Goal: Task Accomplishment & Management: Use online tool/utility

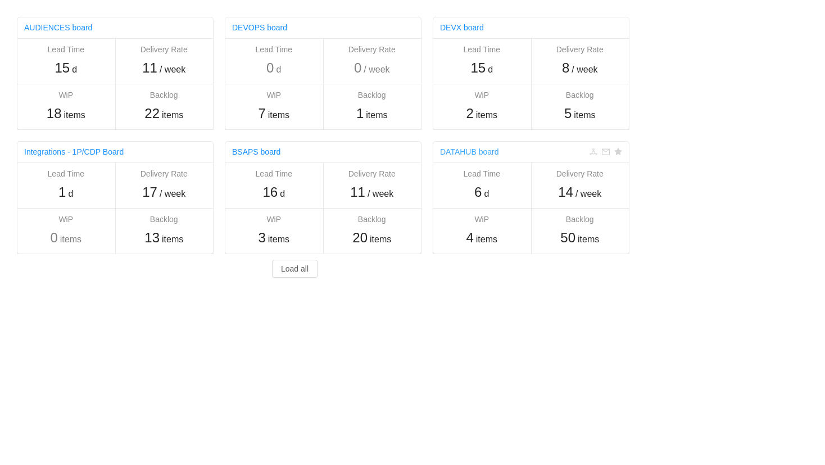
click at [454, 154] on link "DATAHUB board" at bounding box center [469, 151] width 59 height 9
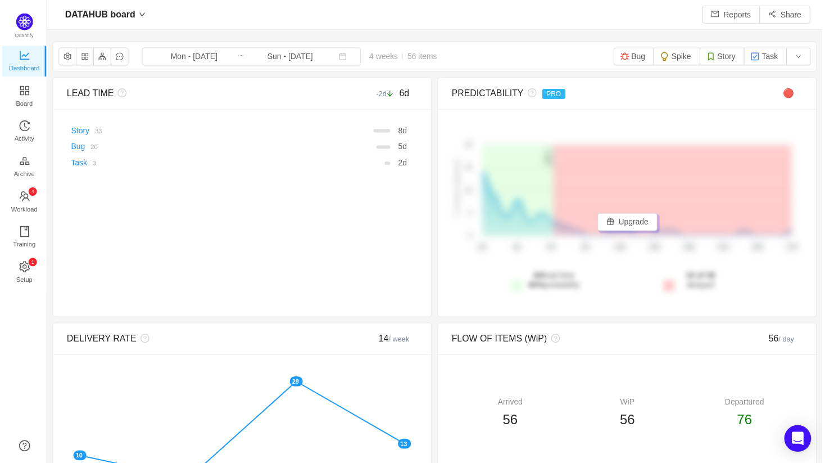
scroll to position [463, 781]
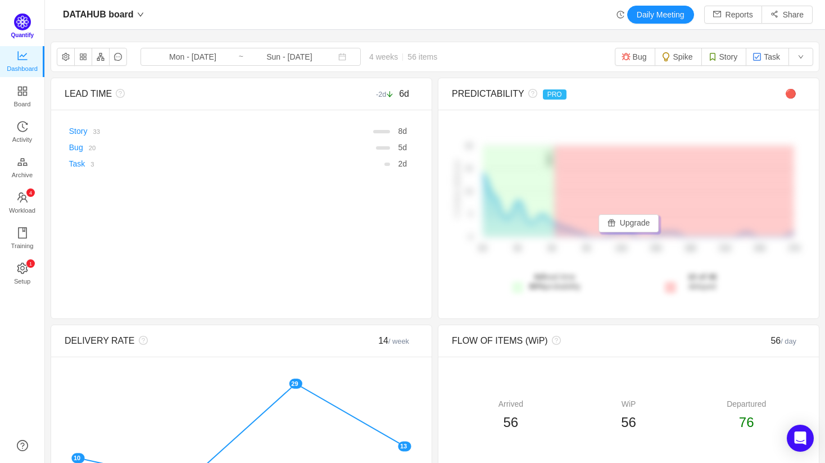
click at [29, 24] on img at bounding box center [22, 21] width 17 height 17
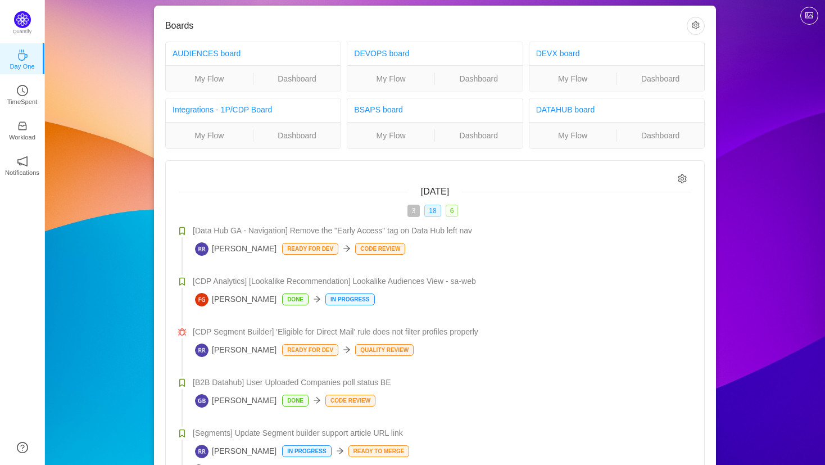
scroll to position [12, 0]
click at [199, 48] on link "AUDIENCES board" at bounding box center [207, 52] width 68 height 9
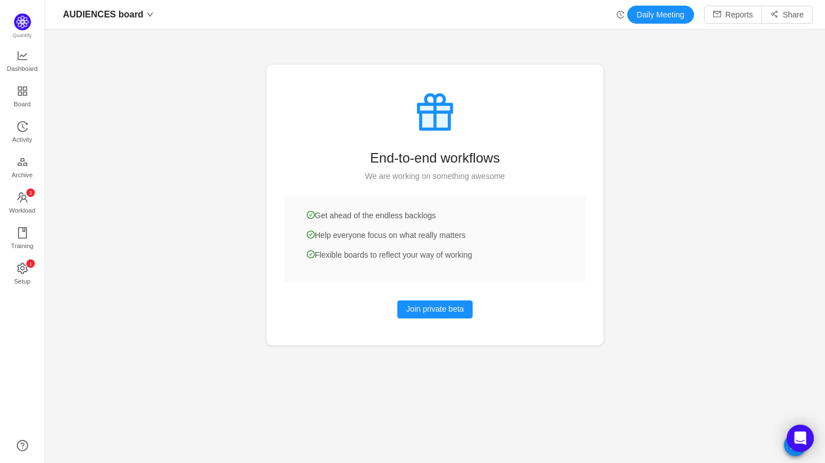
scroll to position [463, 781]
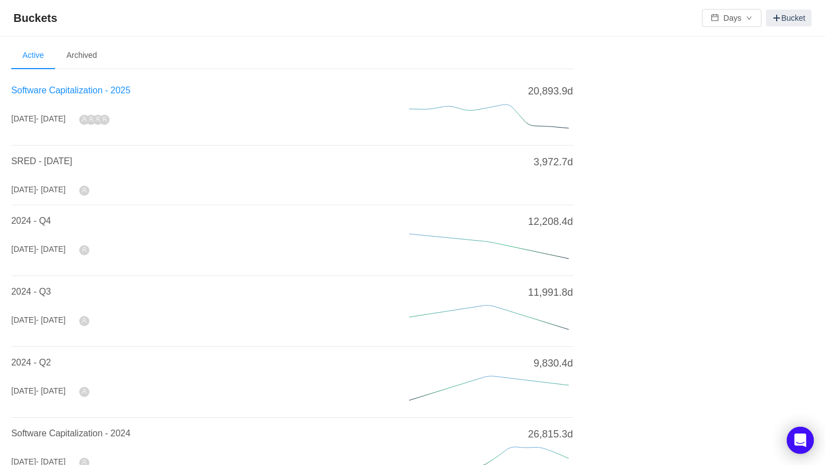
click at [74, 92] on span "Software Capitalization - 2025" at bounding box center [70, 90] width 119 height 10
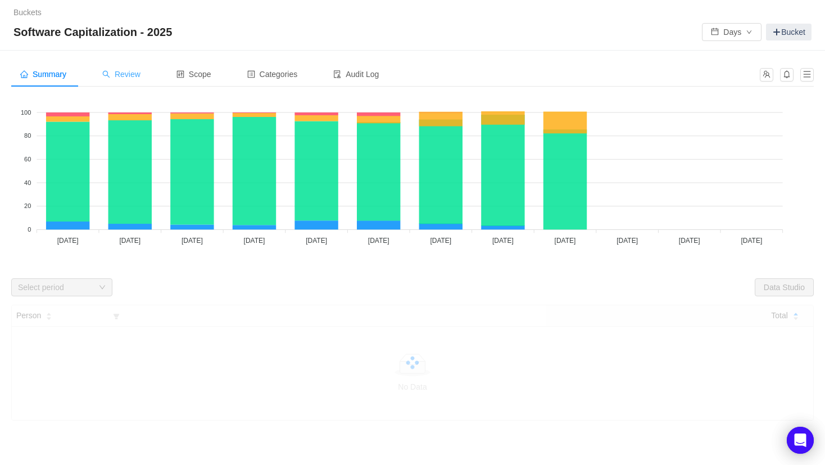
click at [127, 76] on span "Review" at bounding box center [121, 74] width 38 height 9
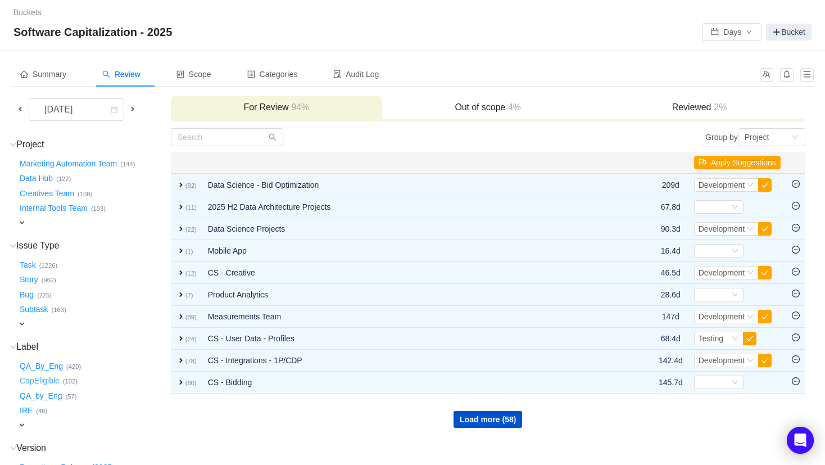
click at [36, 377] on button "CapEligible …" at bounding box center [40, 381] width 46 height 18
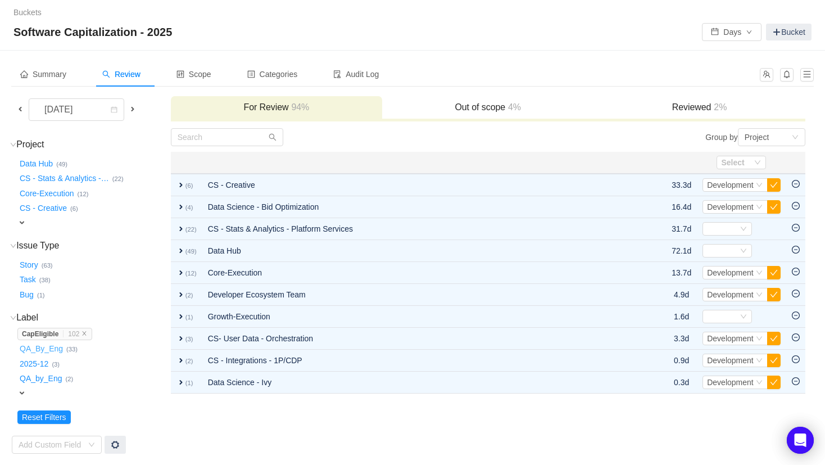
scroll to position [1, 0]
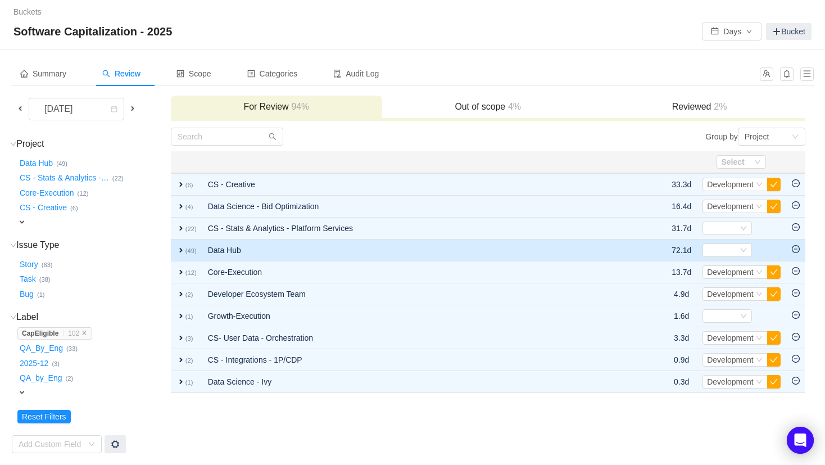
click at [181, 251] on span "expand" at bounding box center [181, 250] width 9 height 9
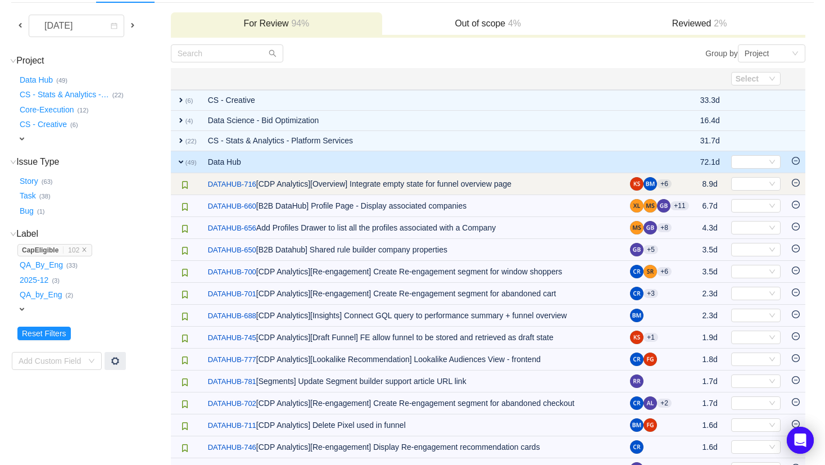
scroll to position [84, 0]
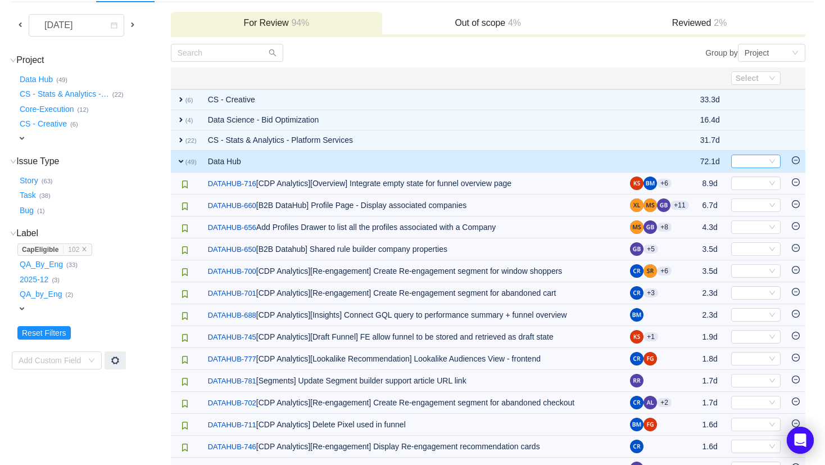
click at [768, 163] on div "Select" at bounding box center [756, 161] width 49 height 13
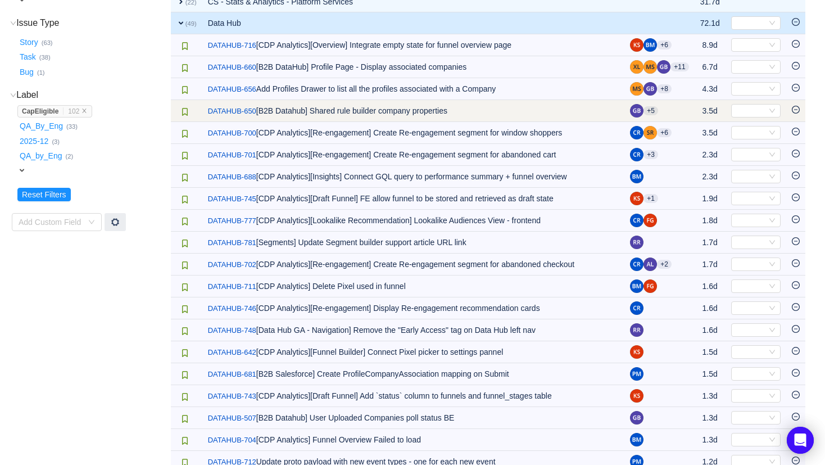
scroll to position [0, 0]
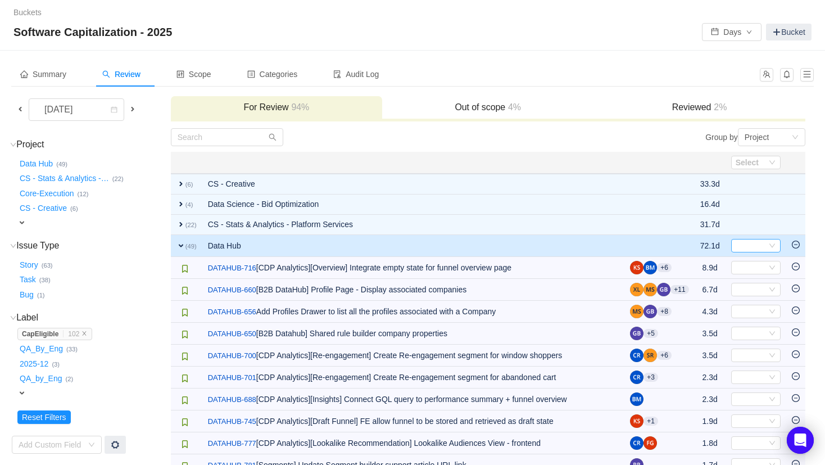
click at [772, 249] on icon "icon: down" at bounding box center [772, 246] width 7 height 8
click at [211, 73] on span "Scope" at bounding box center [194, 74] width 35 height 9
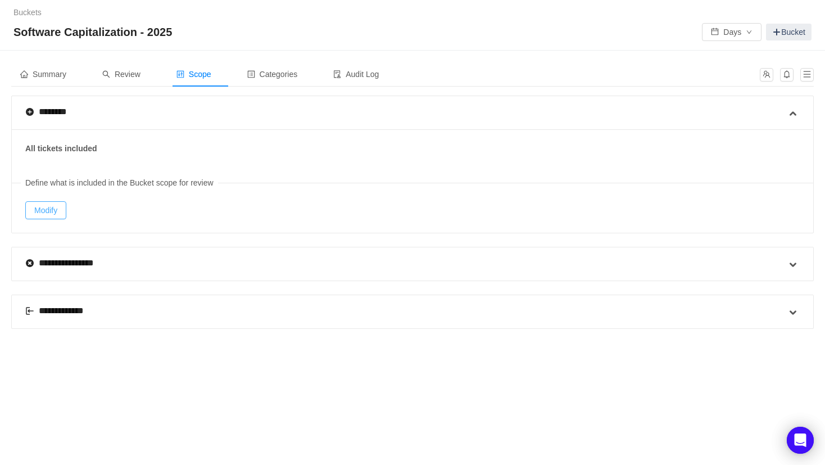
click at [40, 209] on button "Modify" at bounding box center [45, 210] width 41 height 18
click at [116, 78] on span "Review" at bounding box center [121, 74] width 38 height 9
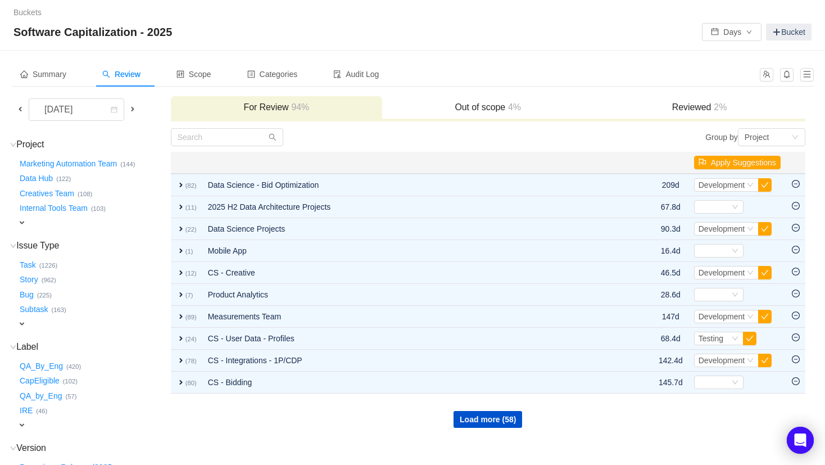
click at [22, 422] on span "expand" at bounding box center [21, 425] width 9 height 9
click at [48, 382] on button "CapEligible …" at bounding box center [40, 381] width 46 height 18
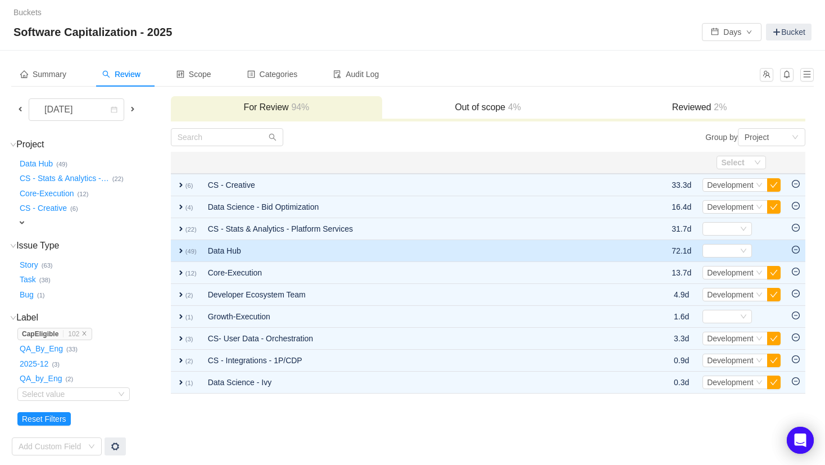
click at [180, 250] on span "expand" at bounding box center [181, 250] width 9 height 9
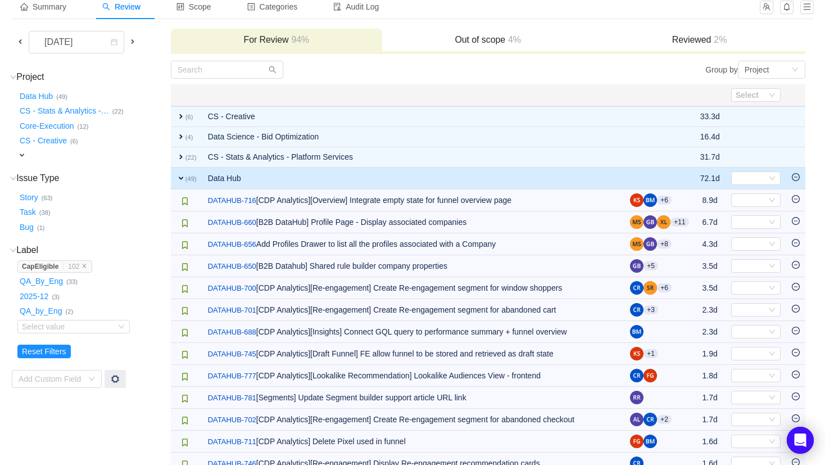
scroll to position [74, 0]
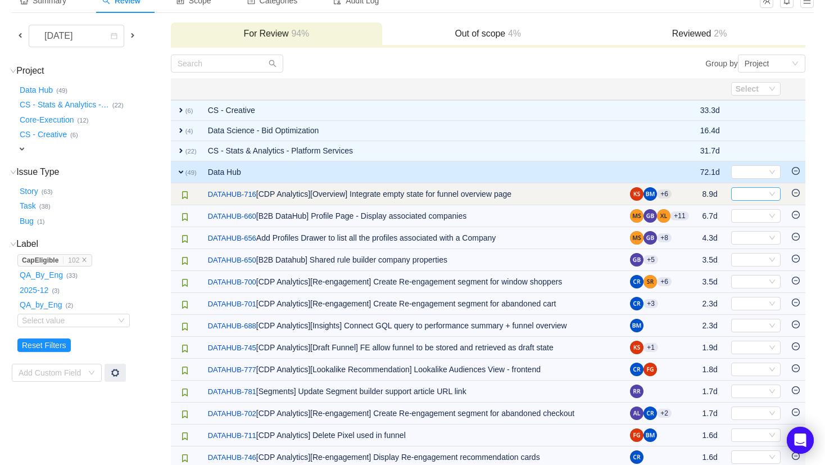
click at [777, 190] on div "Select" at bounding box center [756, 193] width 49 height 13
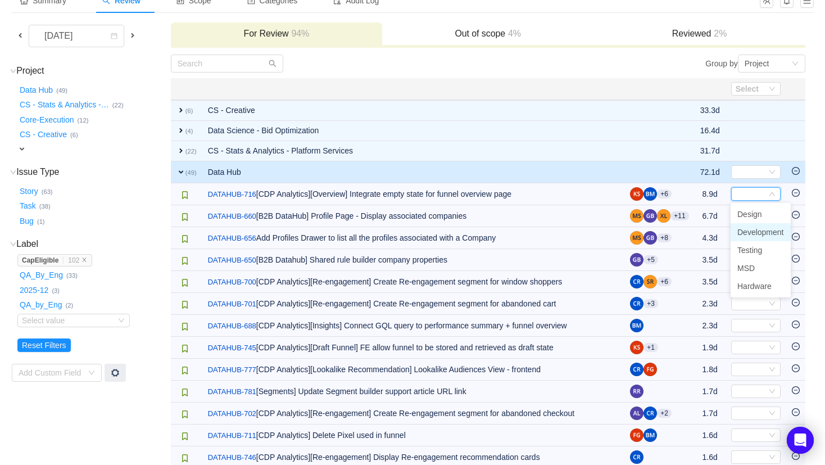
click at [760, 230] on span "Development" at bounding box center [761, 232] width 47 height 9
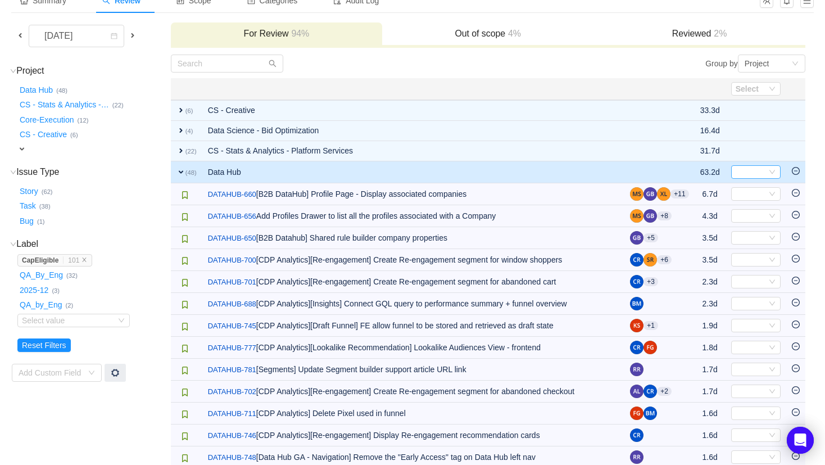
click at [756, 175] on div "Select" at bounding box center [751, 172] width 31 height 12
click at [759, 210] on span "Development" at bounding box center [761, 210] width 47 height 9
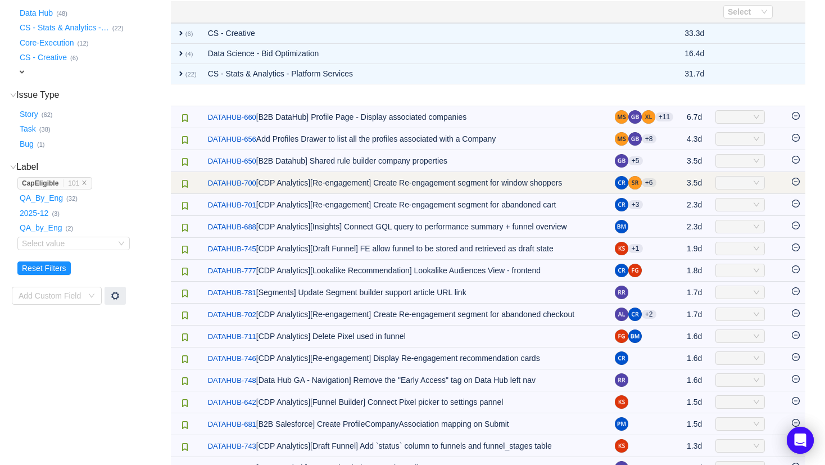
scroll to position [153, 0]
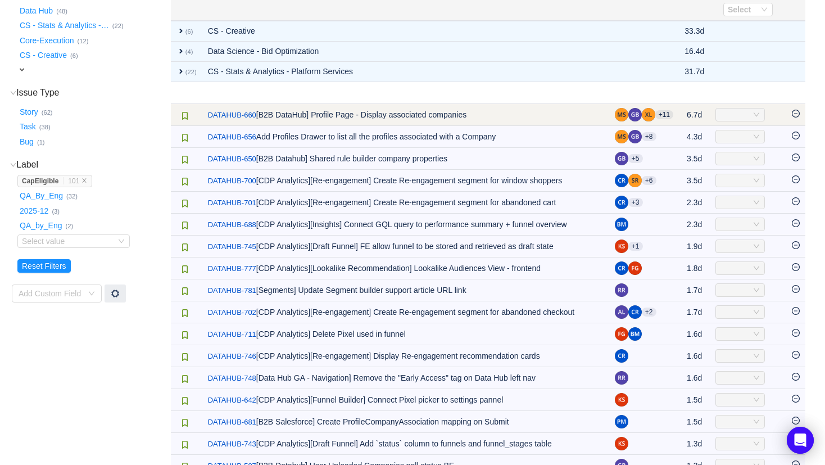
click at [756, 112] on icon "icon: down" at bounding box center [757, 114] width 7 height 7
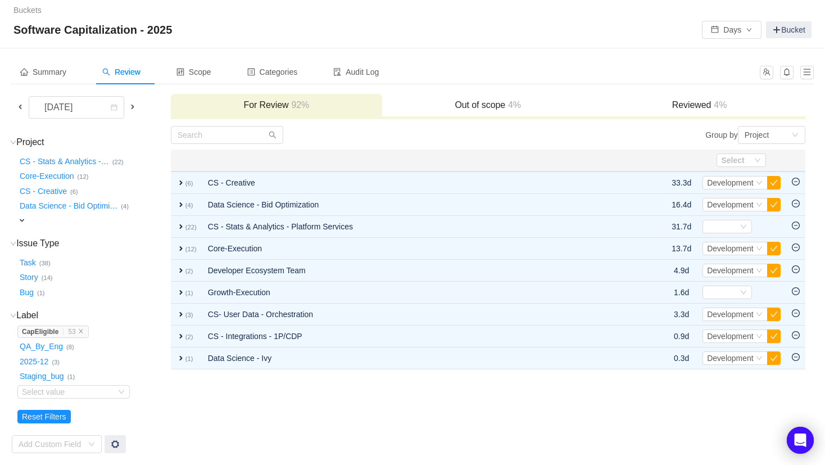
scroll to position [0, 0]
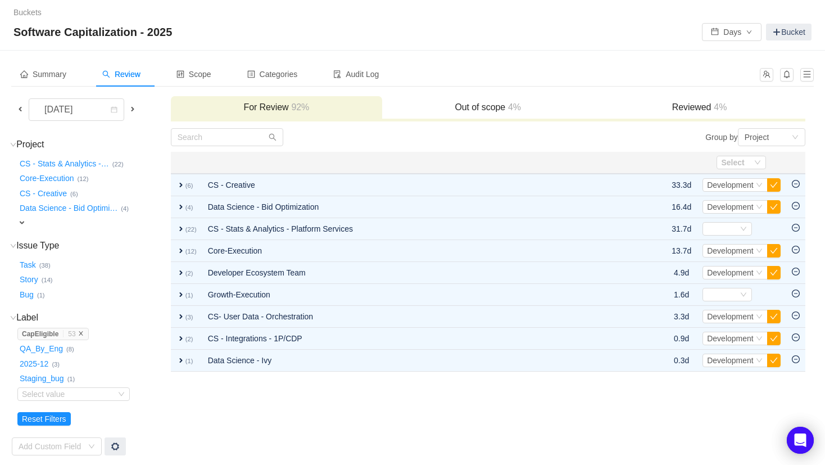
click at [84, 331] on icon "icon: close" at bounding box center [81, 334] width 6 height 6
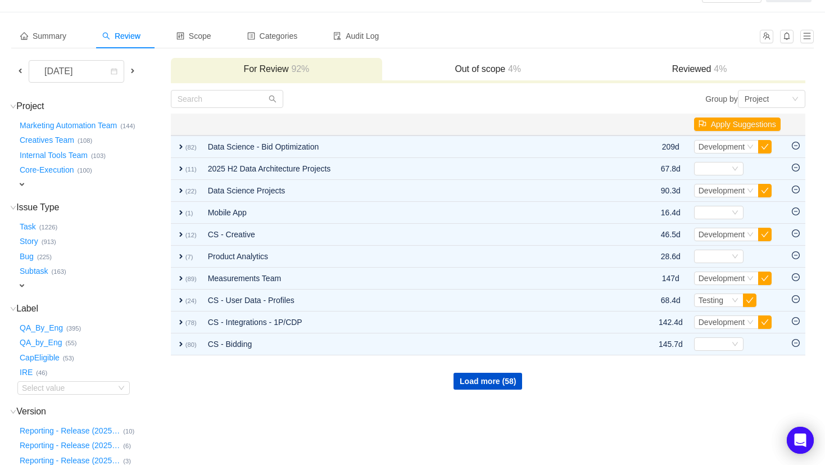
scroll to position [39, 0]
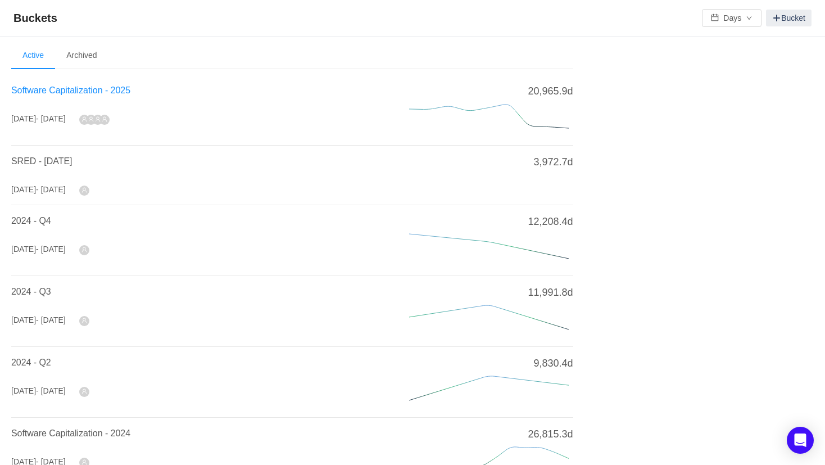
click at [67, 89] on span "Software Capitalization - 2025" at bounding box center [70, 90] width 119 height 10
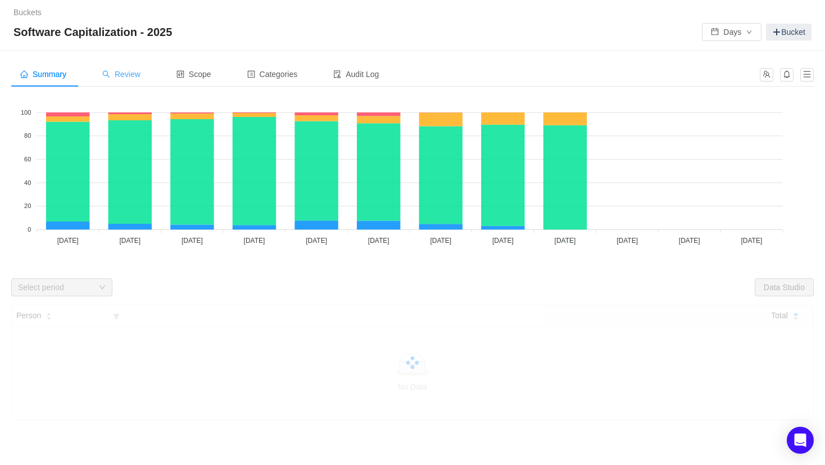
click at [136, 70] on span "Review" at bounding box center [121, 74] width 38 height 9
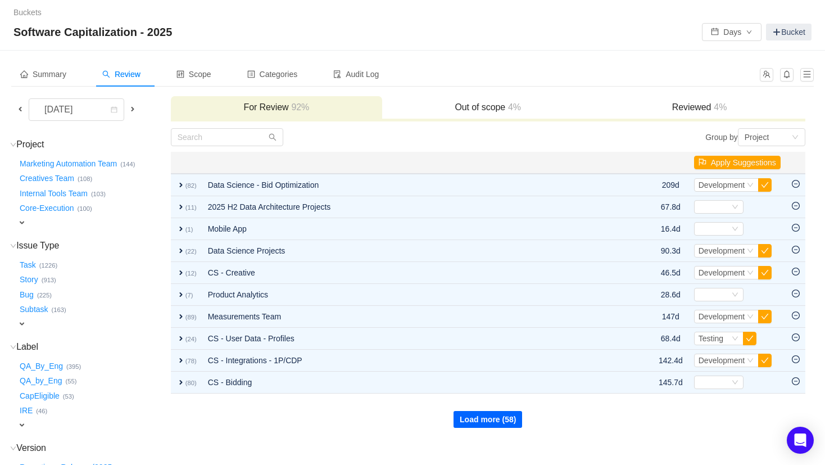
click at [468, 421] on button "Load more (58)" at bounding box center [488, 419] width 69 height 17
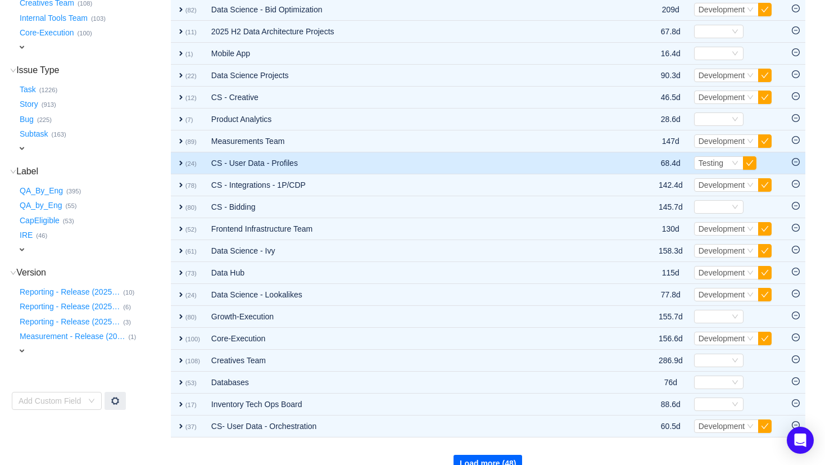
scroll to position [176, 0]
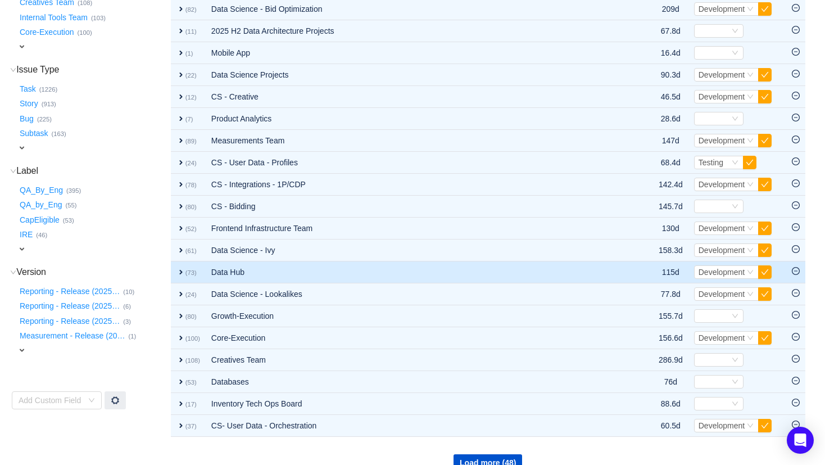
click at [180, 272] on span "expand" at bounding box center [181, 272] width 9 height 9
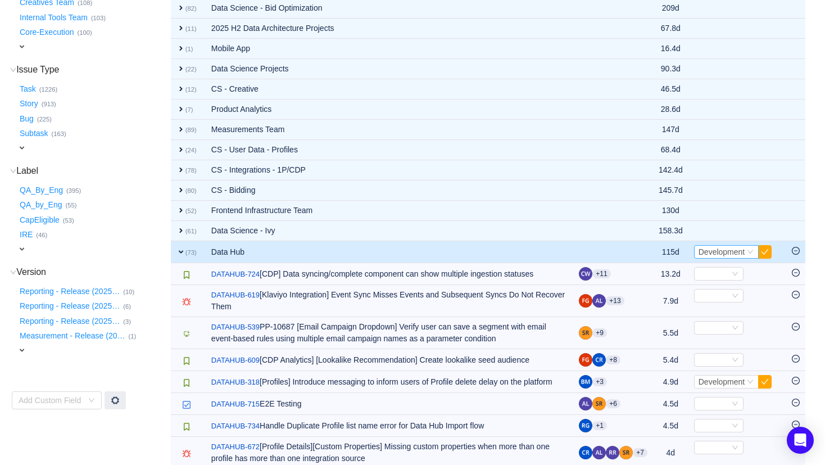
click at [754, 251] on div "Select Development" at bounding box center [726, 251] width 65 height 13
click at [22, 251] on span "expand" at bounding box center [21, 249] width 9 height 9
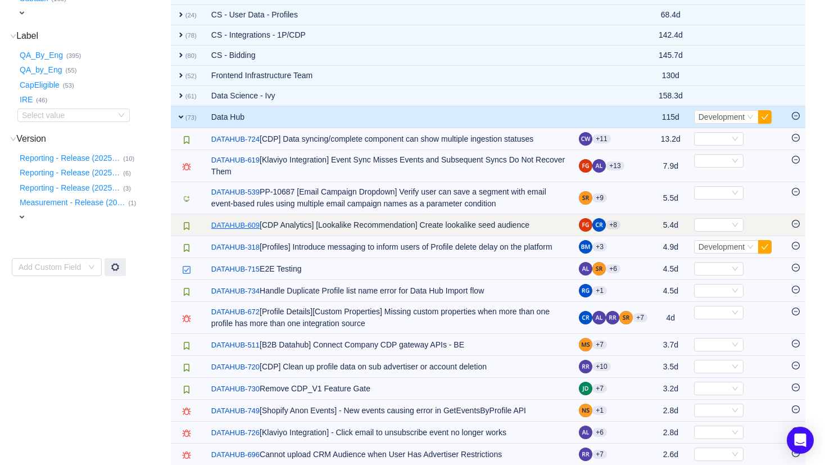
scroll to position [296, 0]
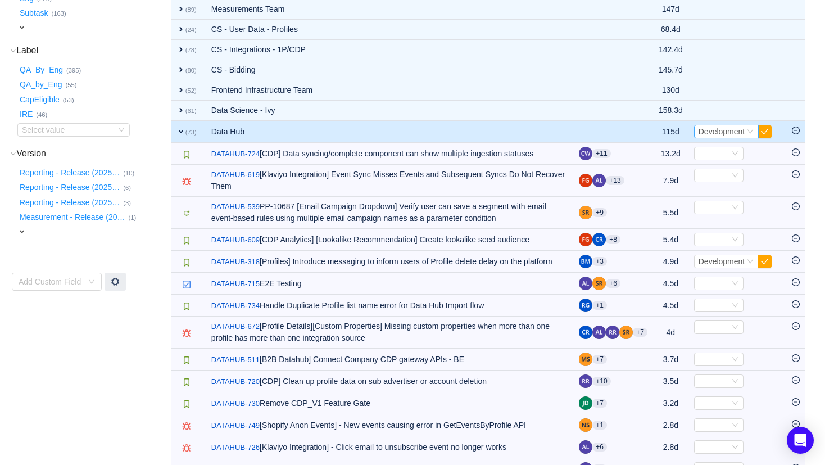
click at [745, 131] on div "Select Development" at bounding box center [726, 131] width 65 height 13
click at [798, 132] on icon "icon: minus-circle" at bounding box center [796, 131] width 8 height 8
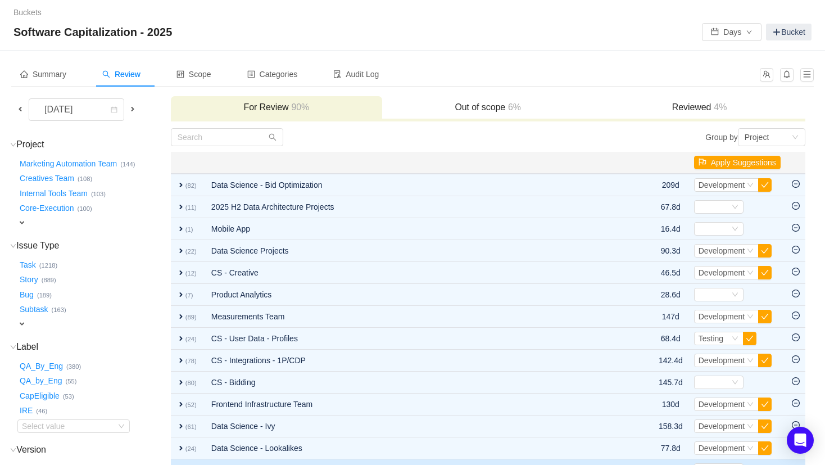
scroll to position [195, 0]
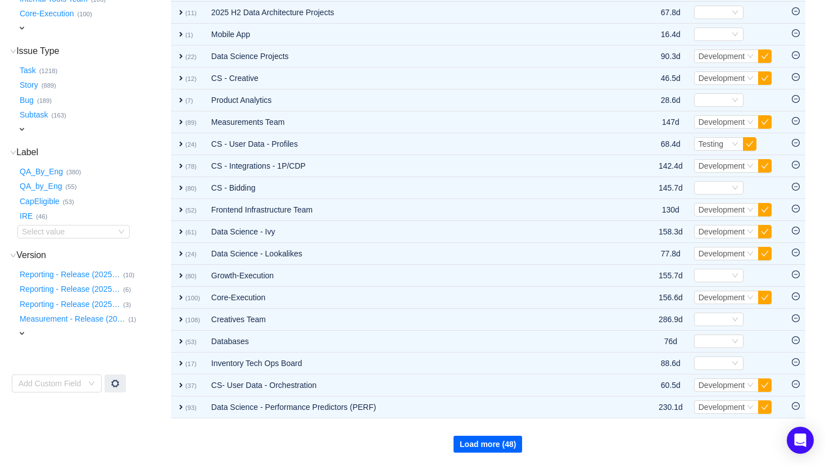
click at [491, 441] on button "Load more (48)" at bounding box center [488, 444] width 69 height 17
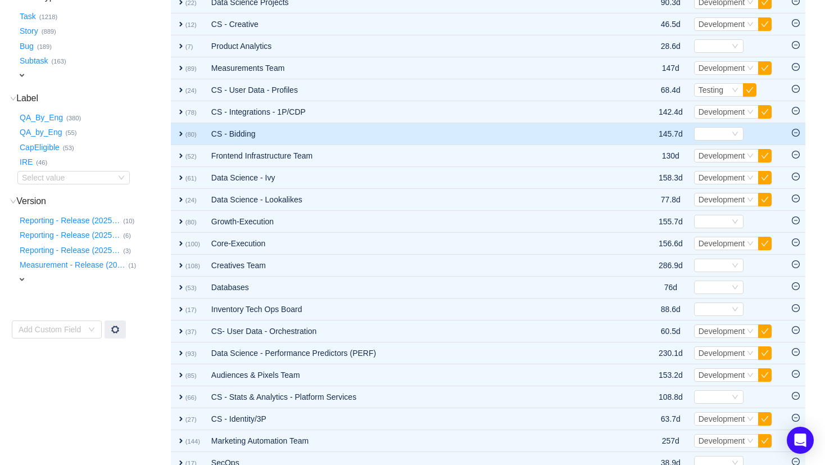
scroll to position [249, 0]
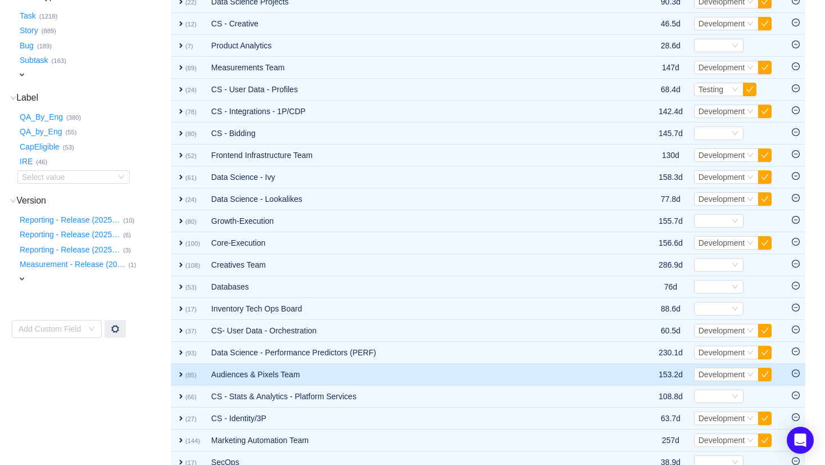
click at [180, 377] on span "expand" at bounding box center [181, 374] width 9 height 9
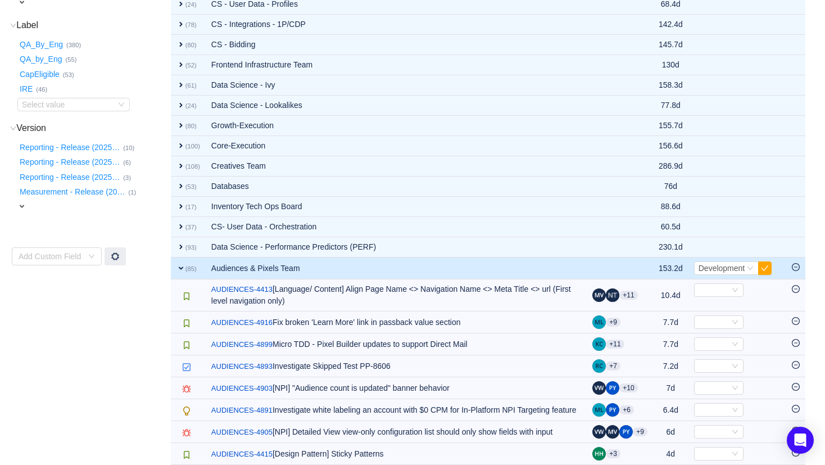
scroll to position [306, 0]
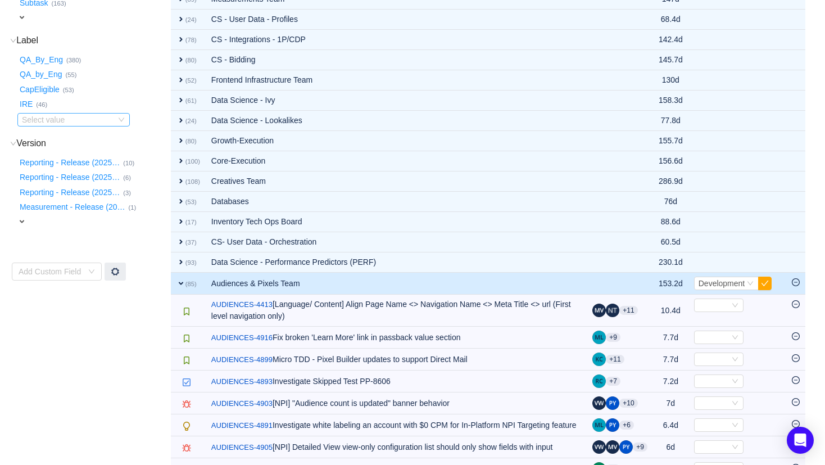
click at [31, 117] on div "Select value" at bounding box center [66, 119] width 89 height 11
type input "c"
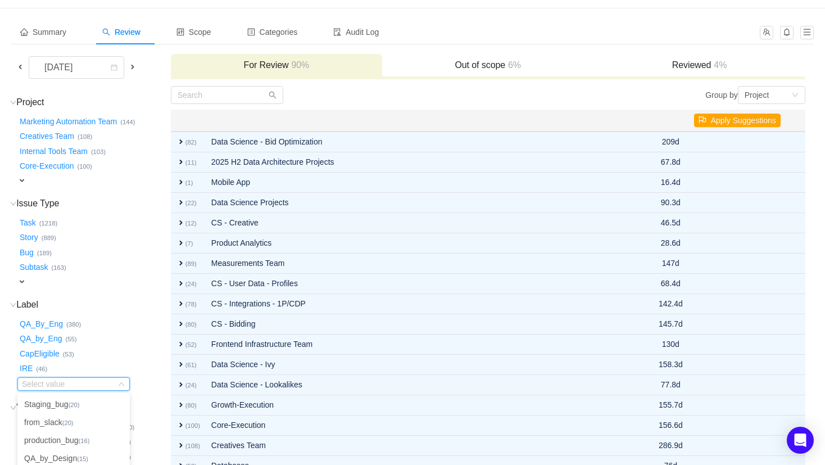
scroll to position [48, 0]
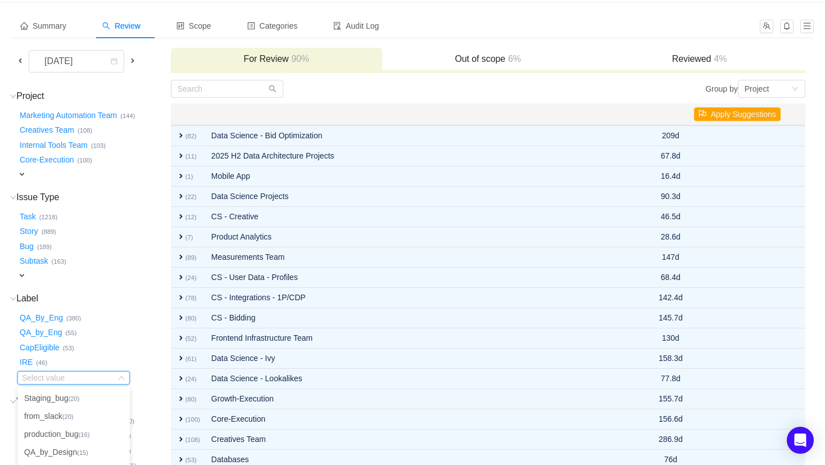
click at [24, 175] on span "expand" at bounding box center [21, 174] width 9 height 9
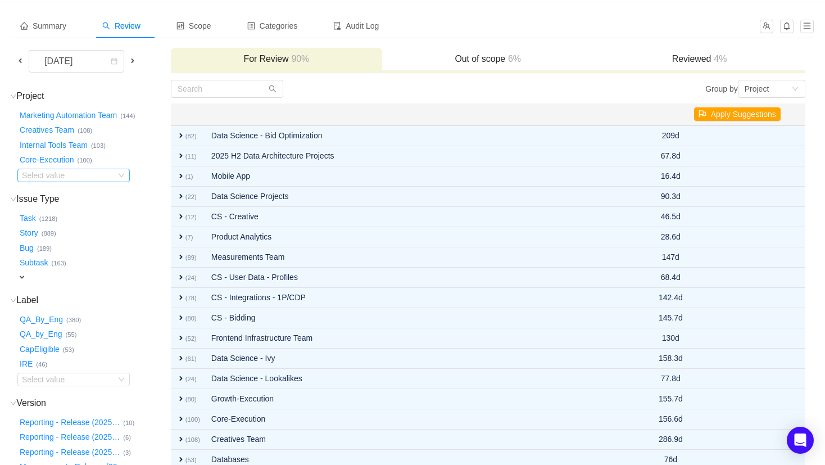
click at [47, 170] on div "Select value" at bounding box center [66, 175] width 89 height 11
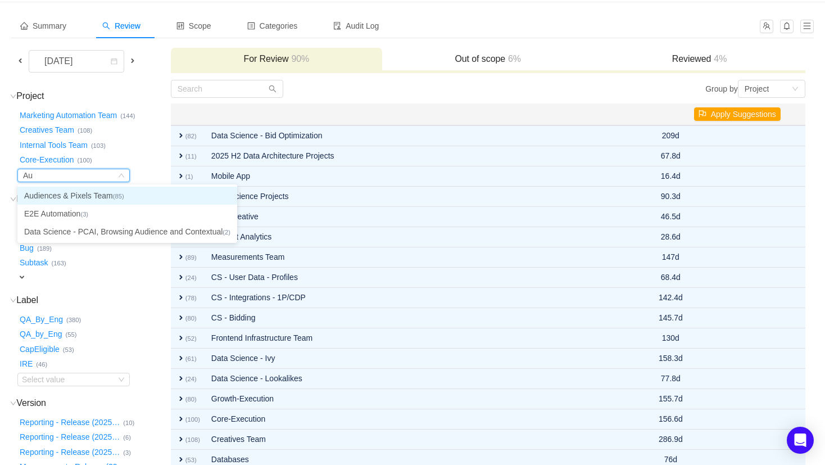
type input "Aud"
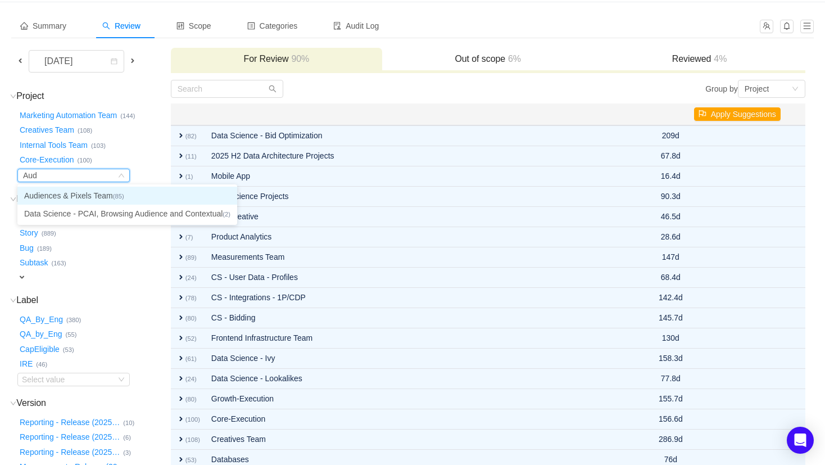
click at [62, 201] on li "Audiences & Pixels Team (85)" at bounding box center [127, 196] width 220 height 18
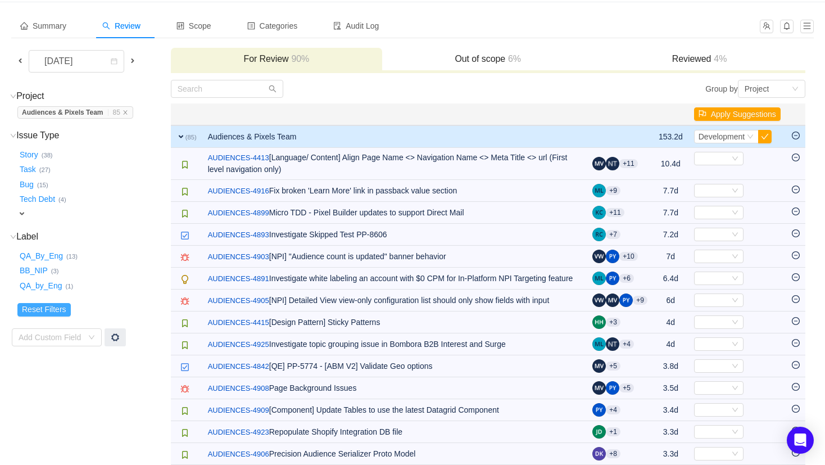
click at [38, 306] on button "Reset Filters" at bounding box center [43, 309] width 53 height 13
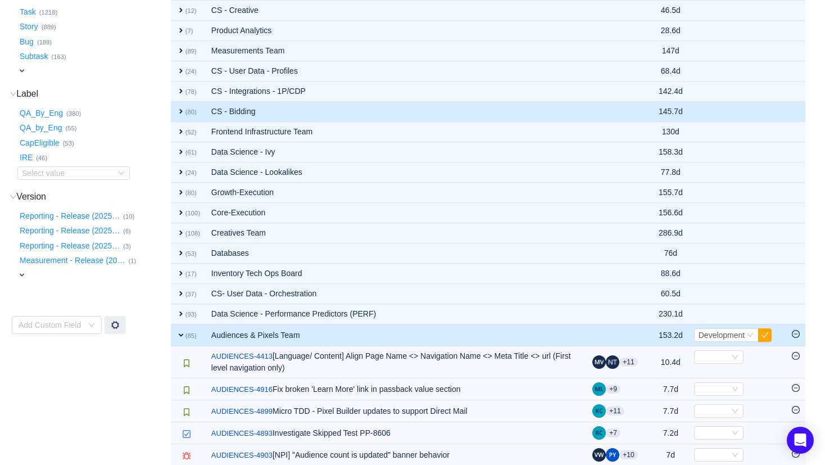
scroll to position [256, 0]
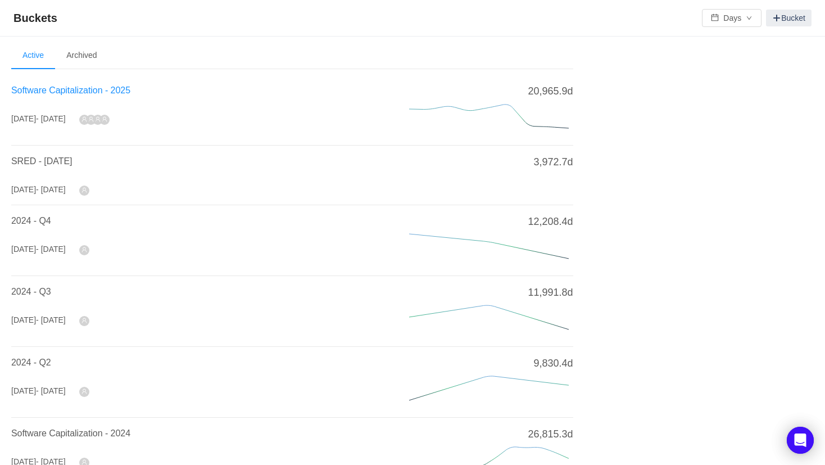
click at [105, 88] on span "Software Capitalization - 2025" at bounding box center [70, 90] width 119 height 10
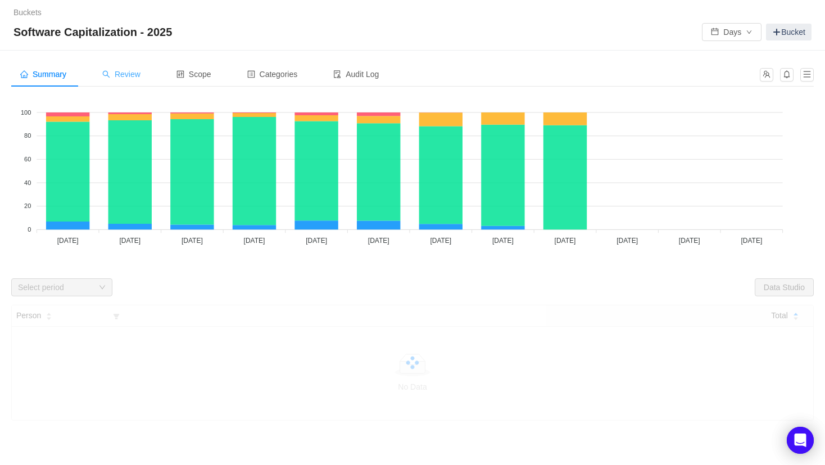
click at [118, 78] on span "Review" at bounding box center [121, 74] width 38 height 9
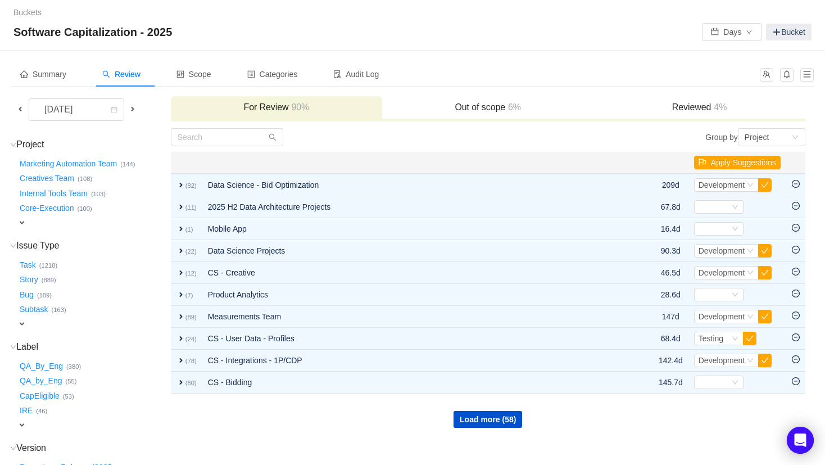
click at [21, 220] on span "expand" at bounding box center [21, 222] width 9 height 9
click at [47, 223] on div "Select value" at bounding box center [66, 223] width 89 height 11
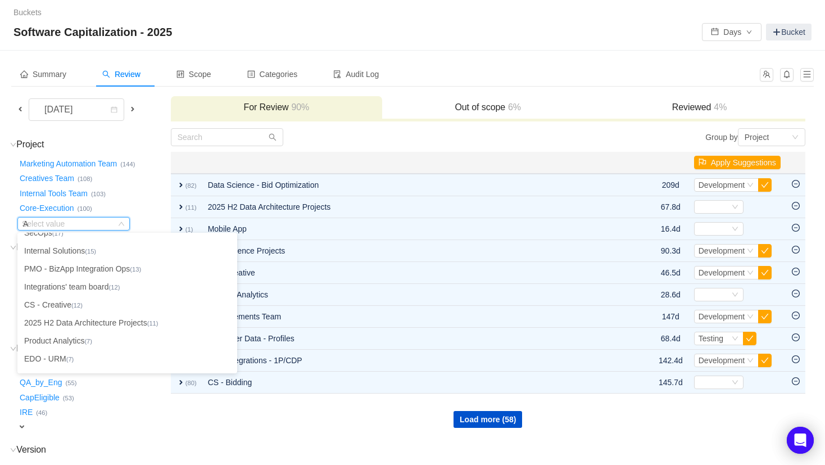
scroll to position [2, 0]
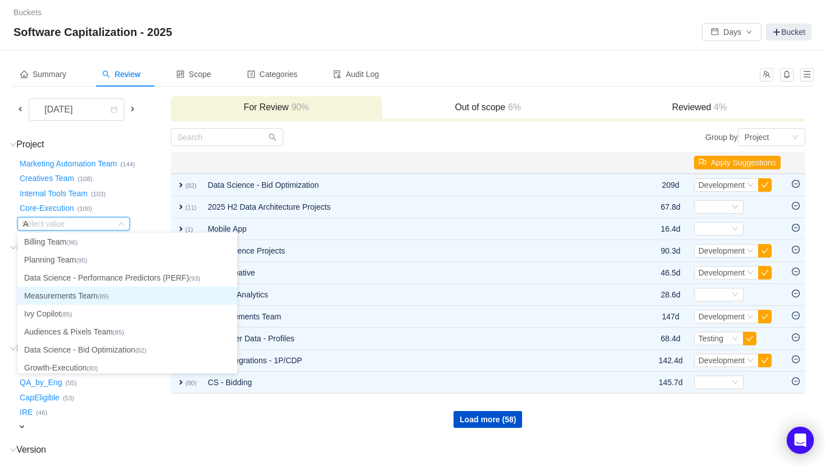
type input "Au"
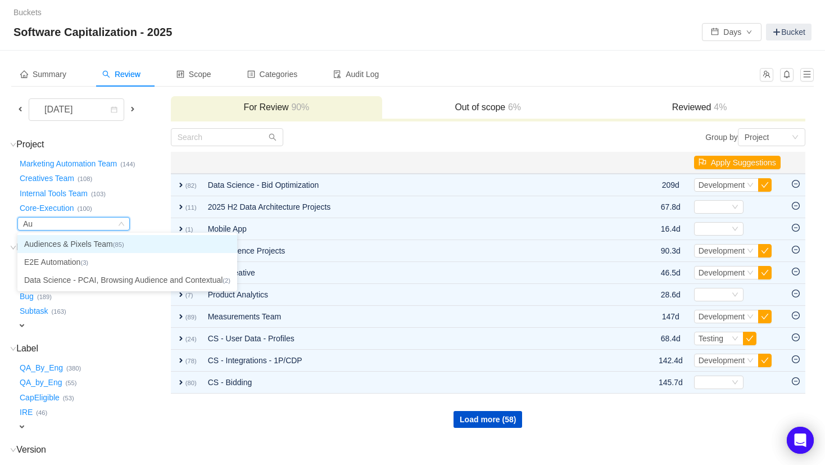
click at [101, 243] on li "Audiences & Pixels Team (85)" at bounding box center [127, 244] width 220 height 18
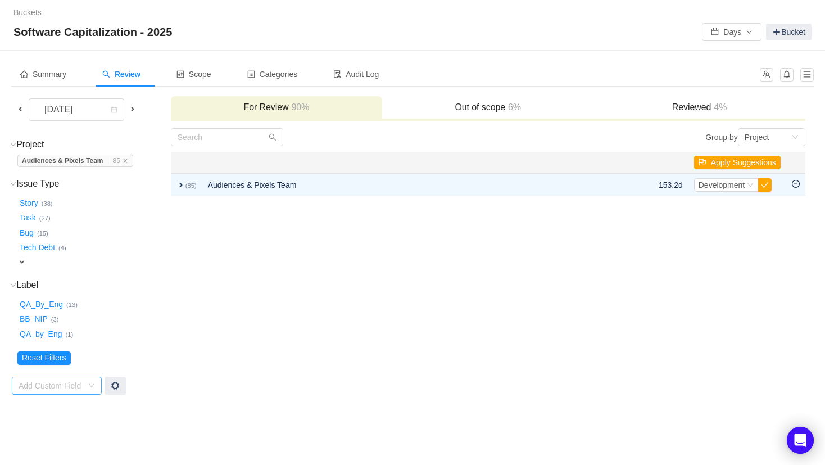
click at [70, 378] on div "Add Custom Field" at bounding box center [53, 385] width 69 height 17
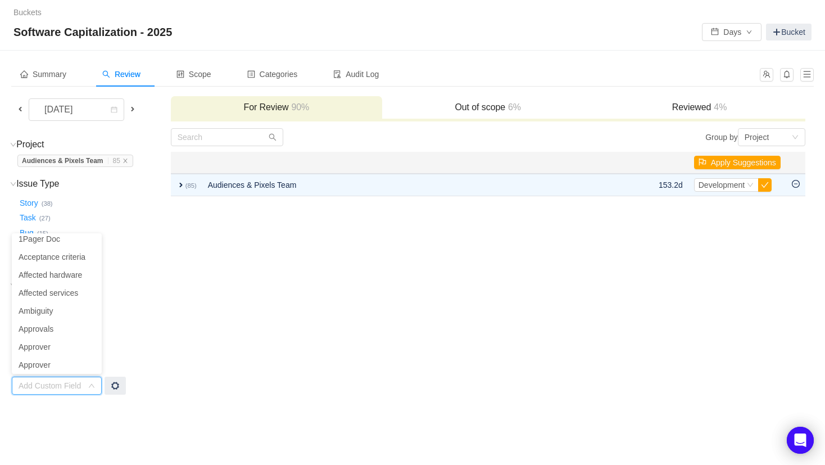
click at [176, 321] on td "Group by Project You will see tickets here after they were marked as out of sco…" at bounding box center [488, 262] width 636 height 268
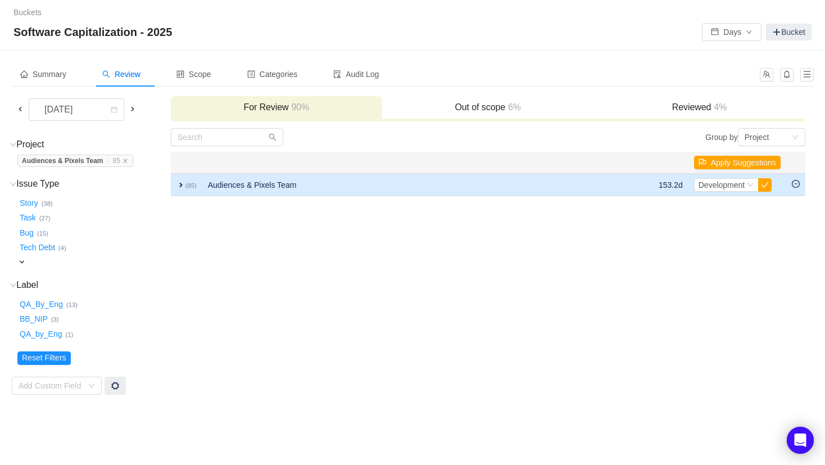
click at [178, 186] on span "expand" at bounding box center [181, 185] width 9 height 9
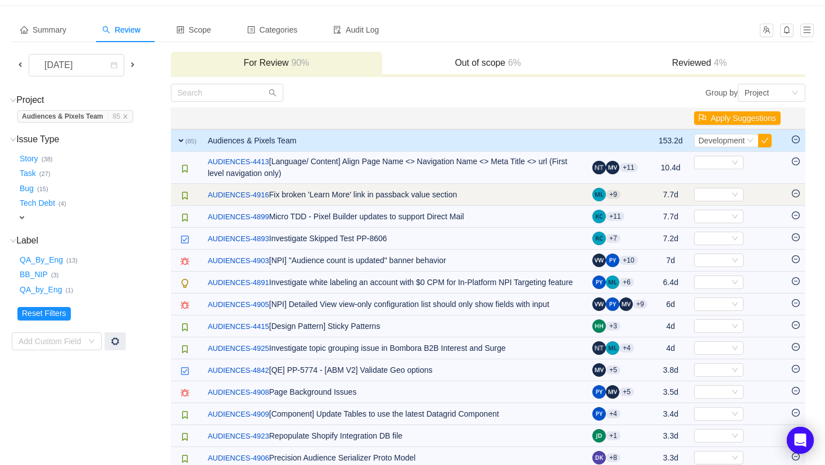
scroll to position [48, 0]
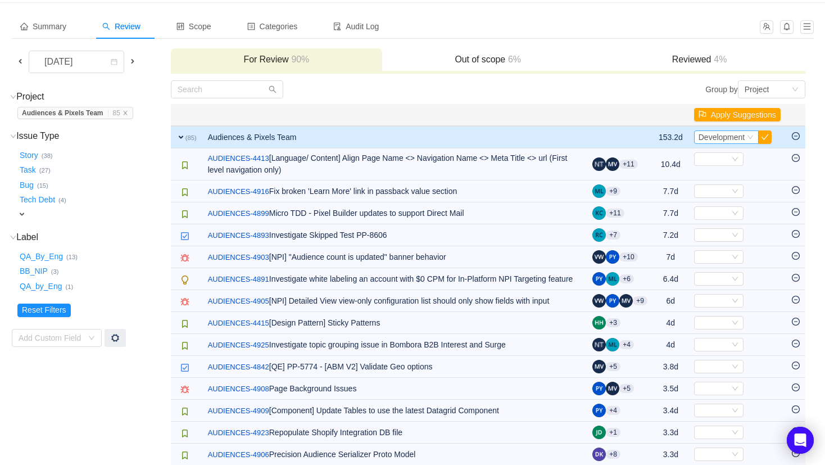
click at [738, 138] on span "Development" at bounding box center [722, 137] width 47 height 9
click at [598, 107] on th at bounding box center [620, 115] width 66 height 22
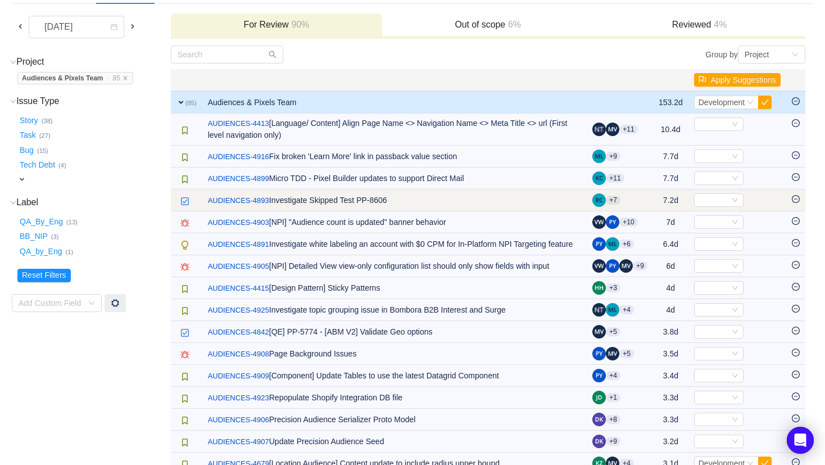
scroll to position [84, 0]
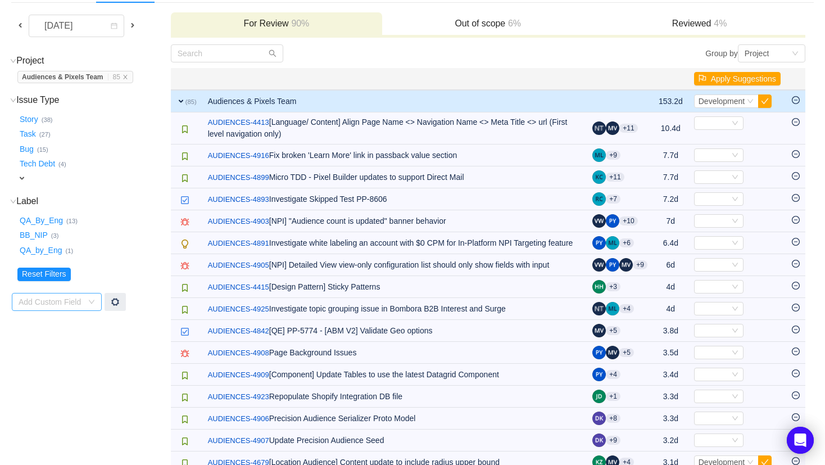
click at [65, 303] on div "Add Custom Field" at bounding box center [51, 301] width 64 height 11
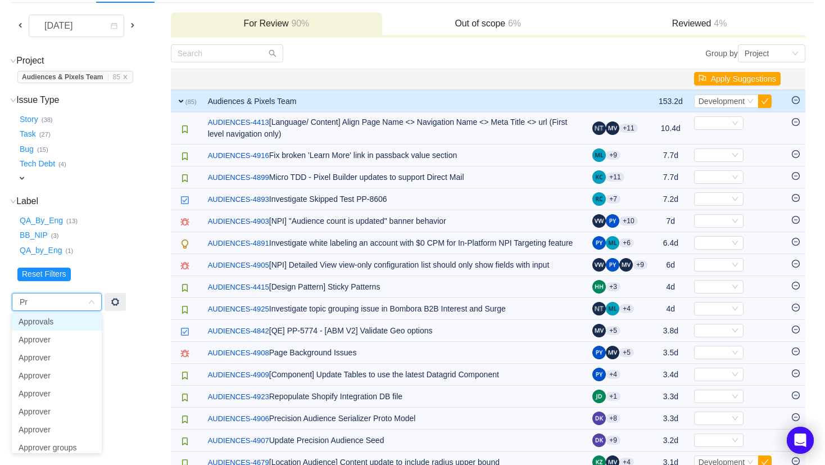
type input "P"
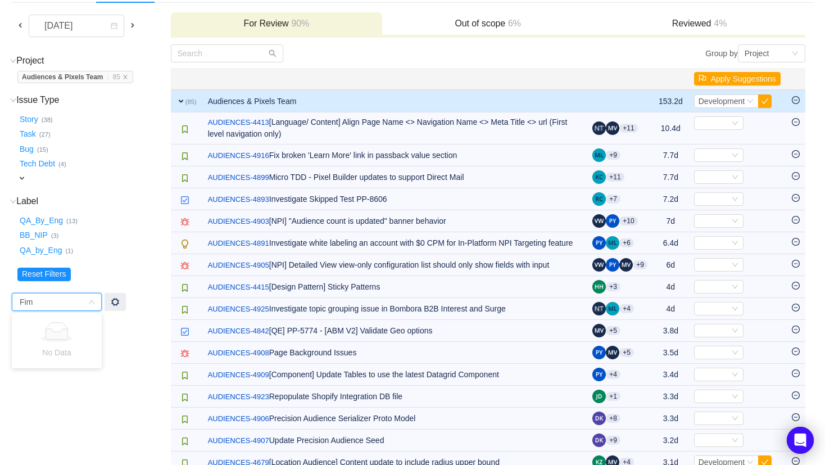
type input "Fim"
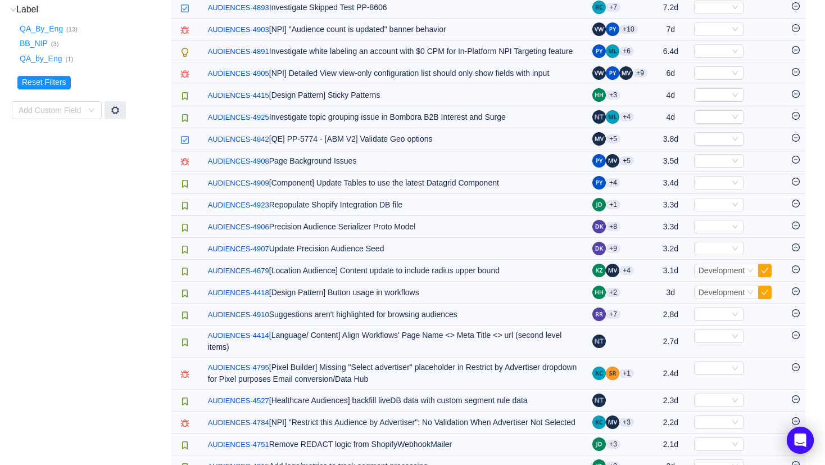
scroll to position [0, 0]
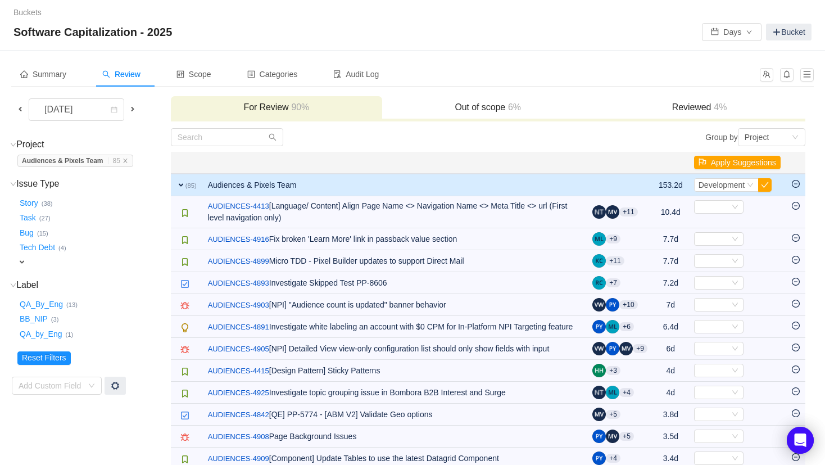
click at [500, 110] on h3 "Out of scope 6%" at bounding box center [488, 107] width 200 height 11
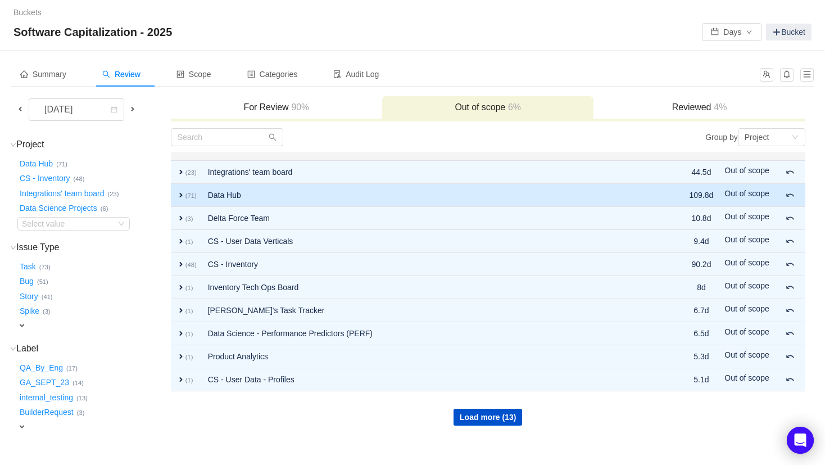
click at [180, 195] on span "expand" at bounding box center [181, 195] width 9 height 9
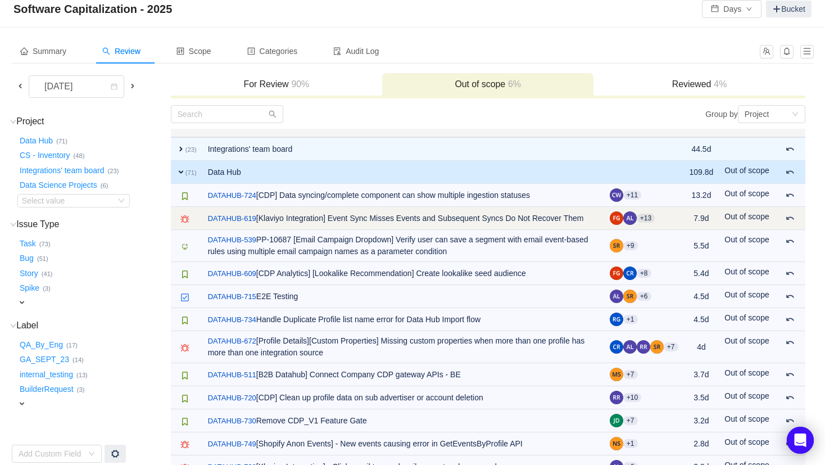
scroll to position [14, 0]
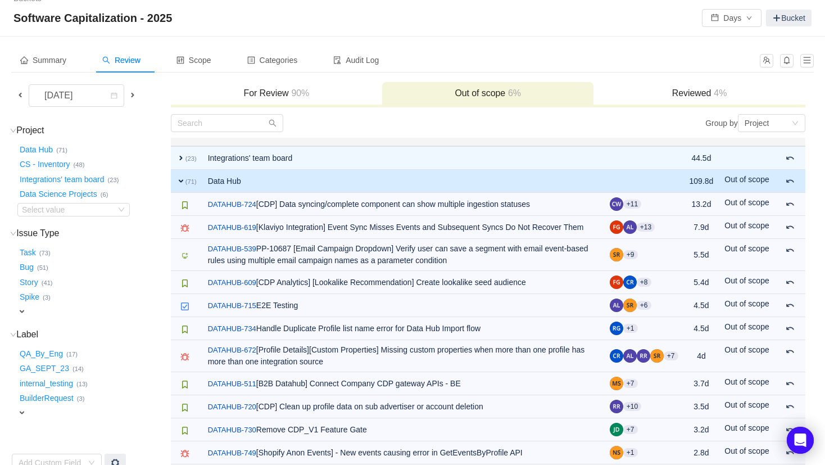
click at [179, 183] on span "expand" at bounding box center [181, 181] width 9 height 9
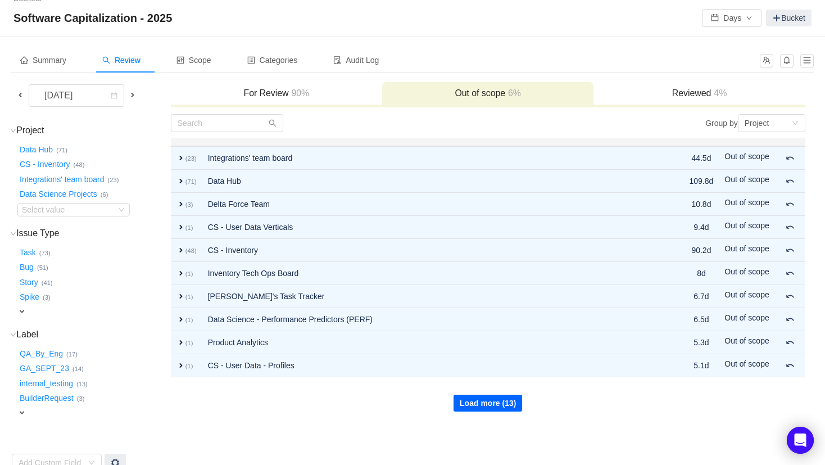
click at [475, 398] on button "Load more (13)" at bounding box center [488, 403] width 69 height 17
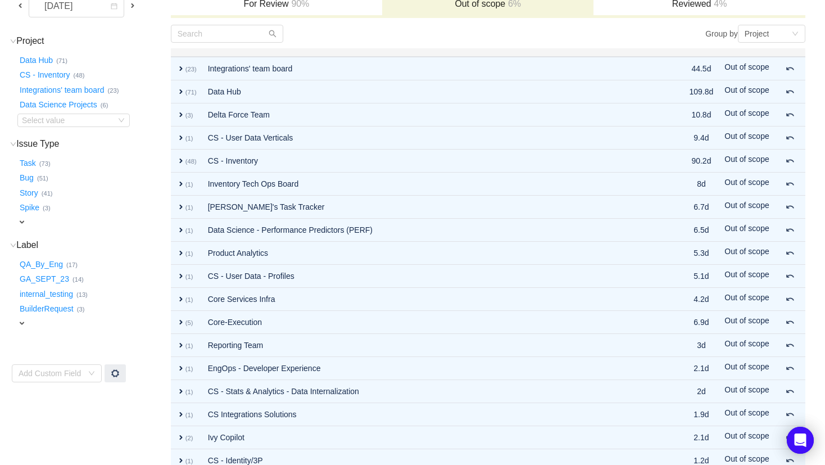
scroll to position [0, 0]
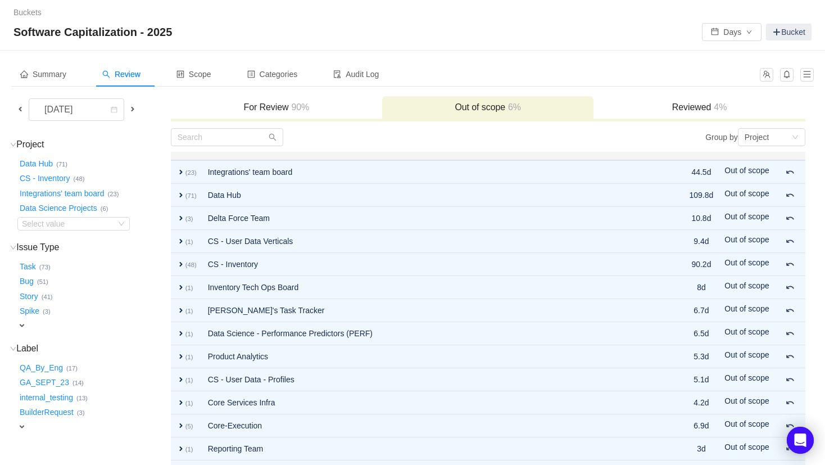
click at [278, 101] on div "For Review 90%" at bounding box center [276, 108] width 211 height 24
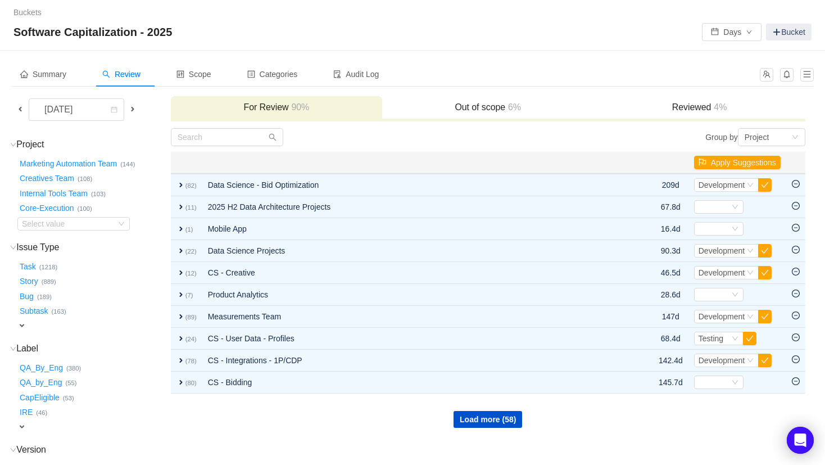
click at [744, 100] on div "Reviewed 4%" at bounding box center [699, 108] width 211 height 24
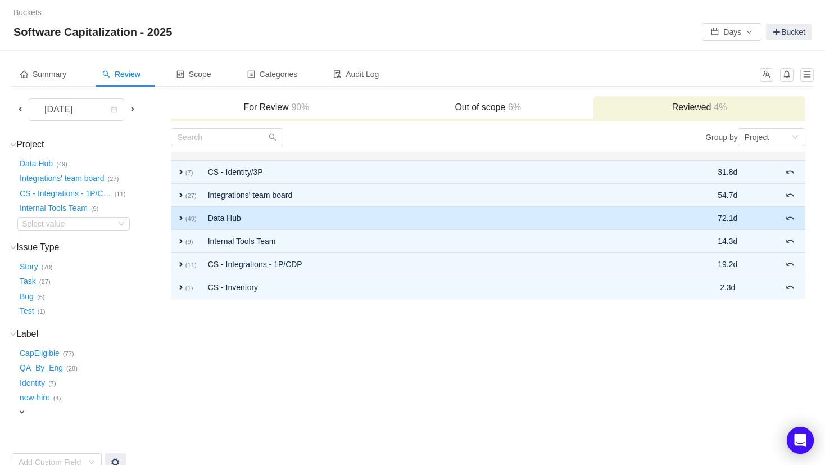
click at [177, 216] on span "expand" at bounding box center [181, 218] width 9 height 9
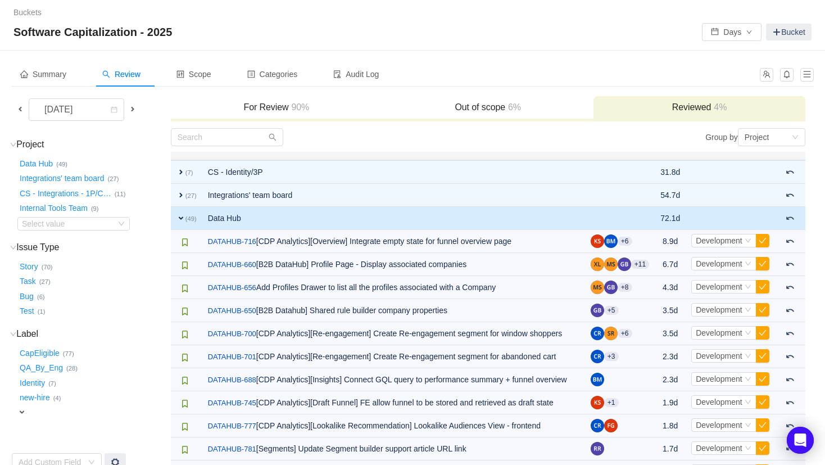
click at [177, 216] on span "expand" at bounding box center [181, 218] width 9 height 9
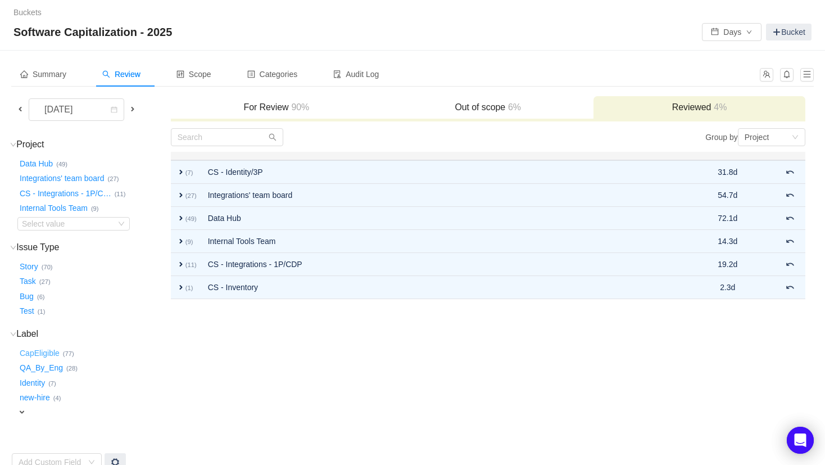
click at [28, 354] on button "CapEligible …" at bounding box center [40, 353] width 46 height 18
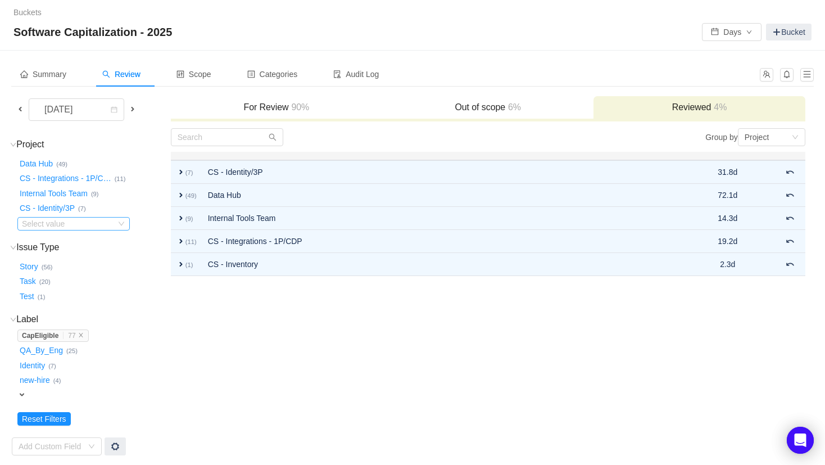
click at [69, 222] on div "Select value" at bounding box center [66, 223] width 89 height 11
click at [137, 209] on div "CS - Identity/3P … (7)" at bounding box center [93, 207] width 152 height 15
click at [145, 281] on div "Task … (20)" at bounding box center [93, 280] width 152 height 15
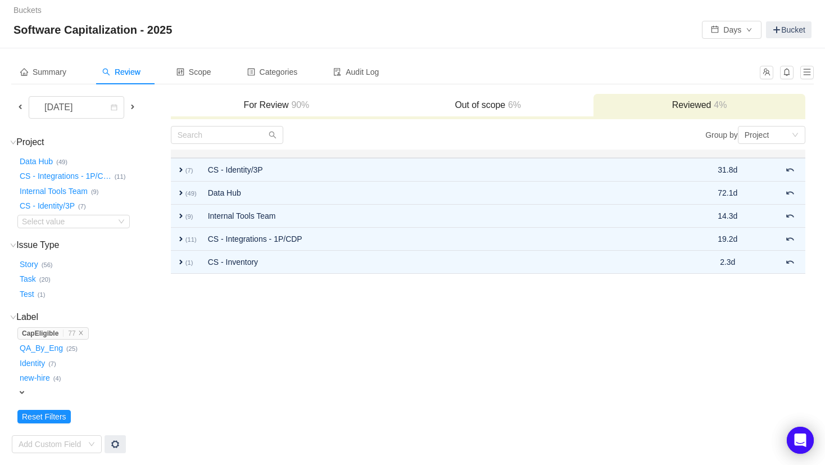
click at [281, 116] on div "For Review 90%" at bounding box center [276, 106] width 211 height 24
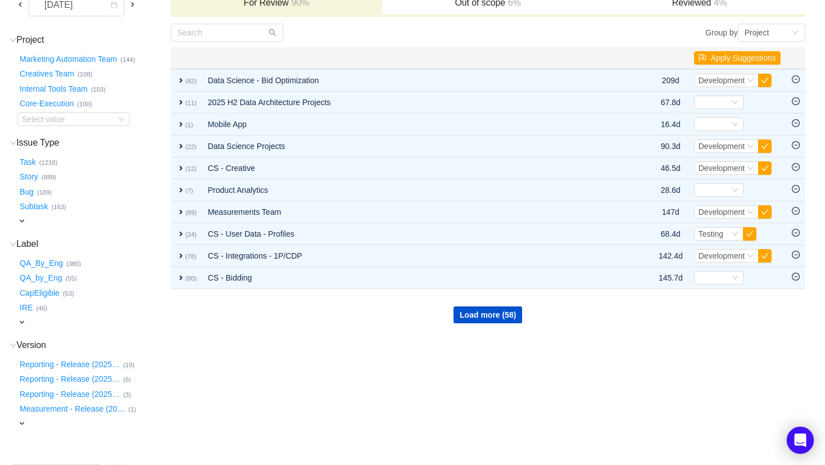
scroll to position [105, 0]
click at [46, 292] on button "CapEligible …" at bounding box center [40, 292] width 46 height 18
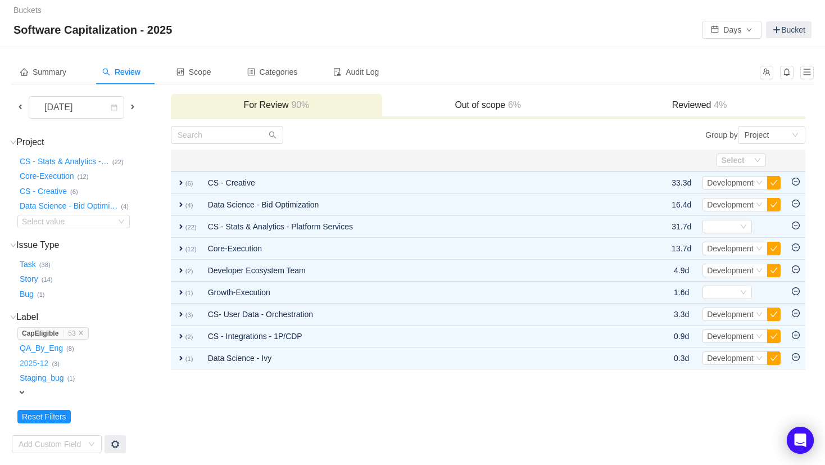
scroll to position [2, 0]
